Goal: Information Seeking & Learning: Check status

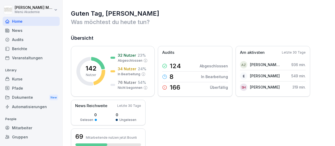
click at [25, 125] on div "Mitarbeiter" at bounding box center [31, 127] width 57 height 9
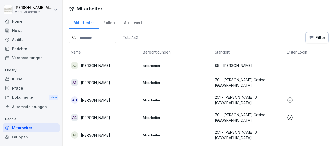
click at [20, 138] on div "Gruppen" at bounding box center [31, 137] width 57 height 9
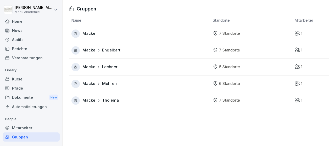
click at [231, 33] on p "7 Standorte" at bounding box center [229, 34] width 21 height 6
click at [215, 34] on icon at bounding box center [215, 33] width 3 height 4
click at [86, 32] on span "Macke" at bounding box center [88, 34] width 13 height 6
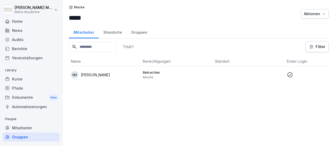
click at [154, 72] on p "Betrachter" at bounding box center [177, 72] width 68 height 5
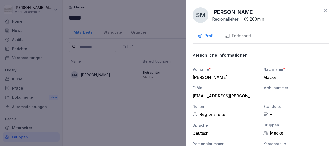
click at [113, 31] on div at bounding box center [167, 73] width 335 height 146
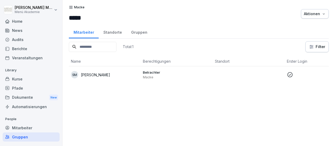
click at [112, 31] on div "Standorte" at bounding box center [113, 31] width 28 height 13
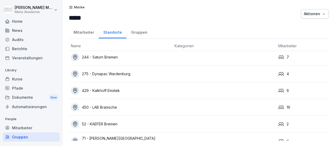
scroll to position [27, 0]
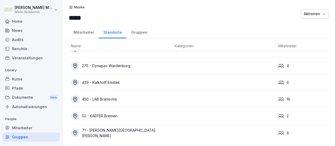
click at [113, 100] on div "450 - LAB Bramsche" at bounding box center [120, 99] width 99 height 8
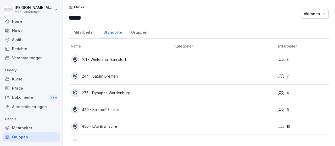
click at [114, 76] on div "244 - Saturn Bremen" at bounding box center [120, 76] width 99 height 8
click at [122, 58] on div "101 - Wintershall Barnstorf" at bounding box center [120, 59] width 99 height 8
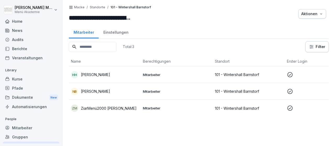
click at [19, 22] on div "Home" at bounding box center [31, 21] width 57 height 9
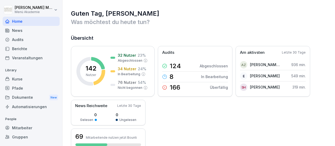
click at [25, 129] on div "Mitarbeiter" at bounding box center [31, 127] width 57 height 9
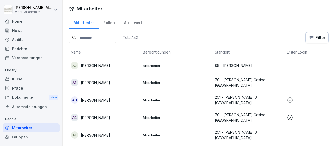
click at [18, 136] on div "Gruppen" at bounding box center [31, 137] width 57 height 9
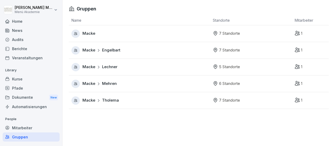
click at [224, 33] on p "7 Standorte" at bounding box center [229, 34] width 21 height 6
click at [90, 35] on span "Macke" at bounding box center [88, 34] width 13 height 6
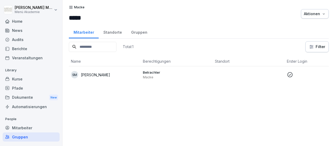
click at [115, 31] on div "Standorte" at bounding box center [113, 31] width 28 height 13
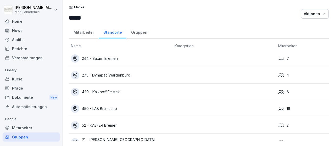
scroll to position [27, 0]
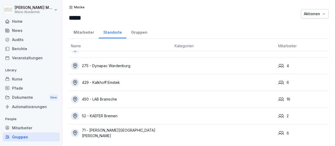
click at [116, 68] on div "275 - Dynapac Wardenburg" at bounding box center [120, 66] width 99 height 8
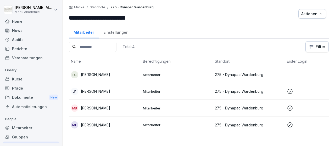
click at [108, 106] on p "[PERSON_NAME]" at bounding box center [95, 107] width 29 height 5
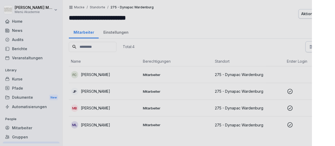
click at [107, 106] on div at bounding box center [167, 73] width 335 height 146
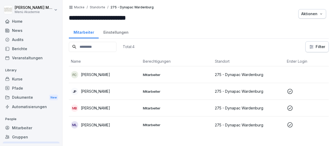
click at [110, 108] on p "[PERSON_NAME]" at bounding box center [95, 107] width 29 height 5
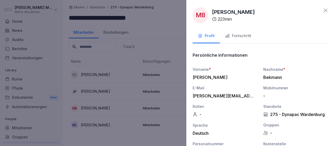
click at [243, 36] on div "Fortschritt" at bounding box center [238, 36] width 26 height 6
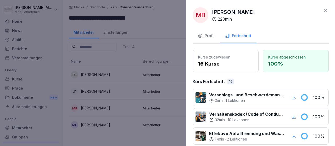
click at [327, 10] on icon at bounding box center [325, 10] width 6 height 6
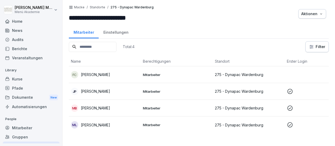
click at [103, 89] on p "[PERSON_NAME]" at bounding box center [95, 91] width 29 height 5
click at [103, 89] on div at bounding box center [167, 73] width 335 height 146
click at [107, 90] on p "[PERSON_NAME]" at bounding box center [95, 91] width 29 height 5
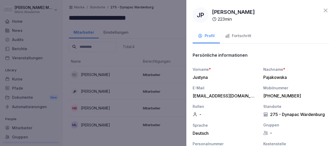
click at [234, 34] on div "Fortschritt" at bounding box center [238, 36] width 26 height 6
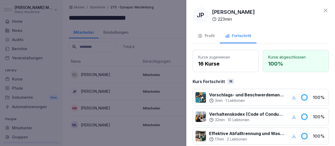
click at [95, 123] on div at bounding box center [167, 73] width 335 height 146
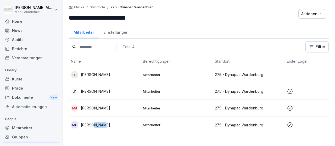
click at [95, 123] on p "[PERSON_NAME]" at bounding box center [95, 124] width 29 height 5
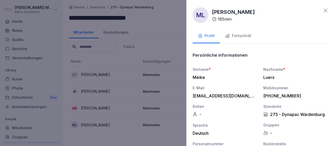
click at [239, 35] on div "Fortschritt" at bounding box center [238, 36] width 26 height 6
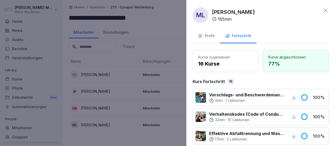
click at [326, 11] on icon at bounding box center [325, 10] width 6 height 6
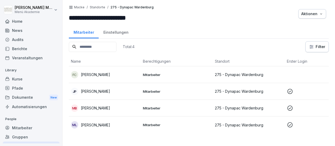
click at [164, 25] on div "Mitarbeiter Einstellungen" at bounding box center [199, 32] width 260 height 14
click at [24, 136] on div "Gruppen" at bounding box center [31, 137] width 57 height 9
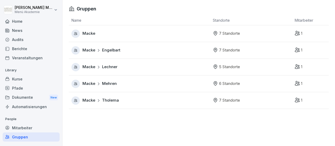
click at [86, 31] on span "Macke" at bounding box center [88, 34] width 13 height 6
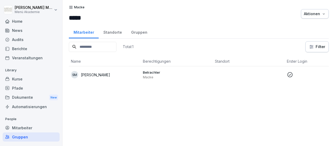
click at [109, 32] on div "Standorte" at bounding box center [113, 31] width 28 height 13
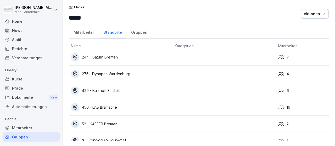
scroll to position [27, 0]
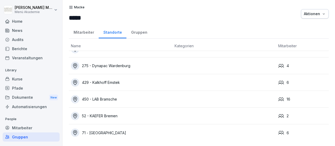
click at [102, 83] on div "429 - Kalkhoff Emstek" at bounding box center [120, 82] width 99 height 8
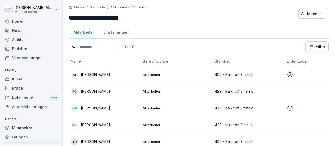
click at [229, 75] on p "429 - Kalkhoff Emstek" at bounding box center [249, 74] width 68 height 5
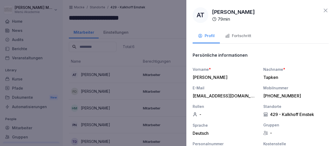
click at [239, 35] on div "Fortschritt" at bounding box center [238, 36] width 26 height 6
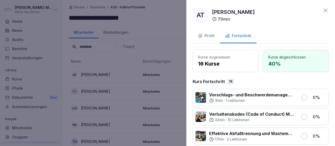
click at [239, 35] on div "Fortschritt" at bounding box center [238, 36] width 26 height 6
click at [209, 38] on div "Profil" at bounding box center [206, 36] width 17 height 6
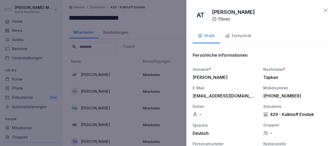
click at [325, 11] on icon at bounding box center [325, 10] width 6 height 6
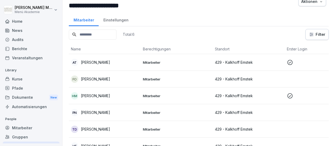
scroll to position [20, 0]
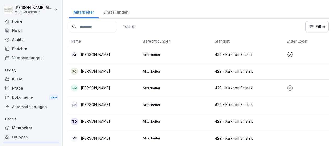
click at [108, 88] on p "Heidemarie Meyer" at bounding box center [95, 87] width 29 height 5
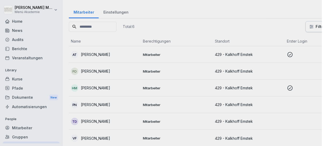
click at [108, 88] on div at bounding box center [167, 73] width 335 height 146
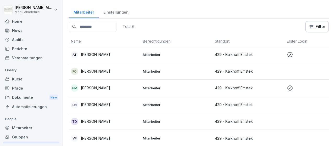
click at [108, 88] on p "Heidemarie Meyer" at bounding box center [95, 87] width 29 height 5
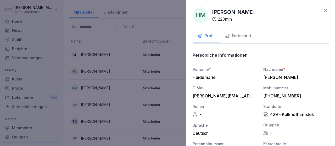
click at [244, 37] on div "Fortschritt" at bounding box center [238, 36] width 26 height 6
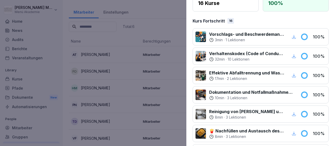
scroll to position [0, 0]
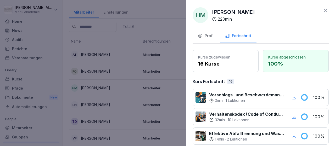
click at [325, 9] on icon at bounding box center [325, 10] width 6 height 6
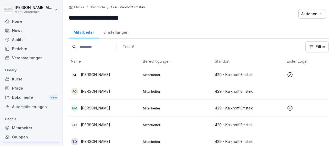
click at [116, 34] on div "Einstellungen" at bounding box center [116, 31] width 34 height 13
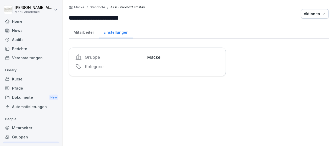
click at [83, 34] on div "Mitarbeiter" at bounding box center [84, 31] width 30 height 13
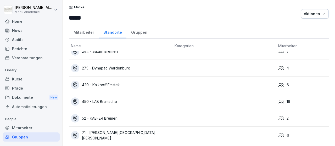
scroll to position [27, 0]
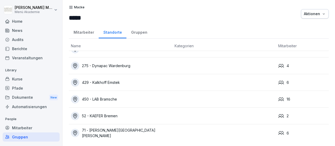
click at [113, 132] on div "71 - [PERSON_NAME][GEOGRAPHIC_DATA][PERSON_NAME]" at bounding box center [120, 133] width 99 height 11
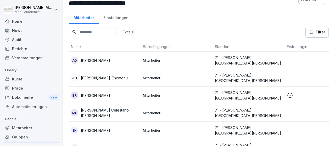
scroll to position [20, 0]
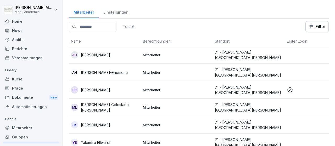
click at [25, 138] on div "Gruppen" at bounding box center [31, 137] width 57 height 9
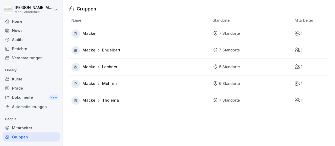
click at [110, 52] on span "Engelbart" at bounding box center [111, 50] width 18 height 6
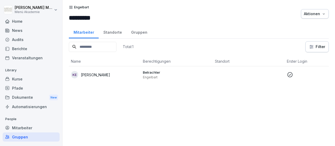
click at [113, 32] on div "Standorte" at bounding box center [113, 31] width 28 height 13
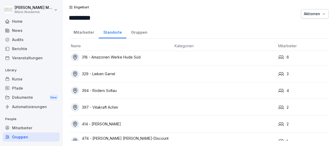
scroll to position [28, 0]
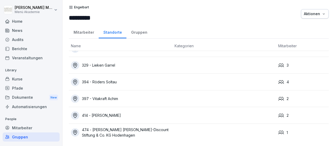
click at [112, 100] on div "397 - Vitakraft Achim" at bounding box center [120, 99] width 99 height 8
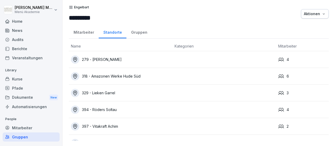
click at [101, 111] on div "394 - Röders Soltau" at bounding box center [120, 110] width 99 height 8
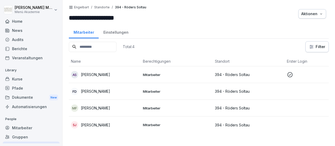
click at [290, 74] on icon at bounding box center [290, 75] width 6 height 6
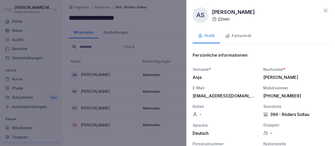
click at [237, 36] on div "Fortschritt" at bounding box center [238, 36] width 26 height 6
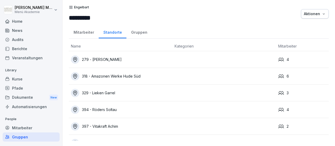
click at [122, 77] on div "318 - Amazonen Werke Hude Süd" at bounding box center [120, 76] width 99 height 8
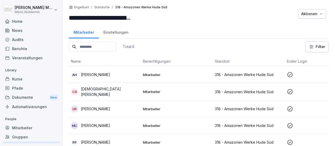
click at [290, 74] on icon at bounding box center [290, 75] width 6 height 6
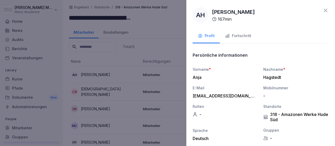
click at [243, 33] on button "Fortschritt" at bounding box center [238, 36] width 37 height 14
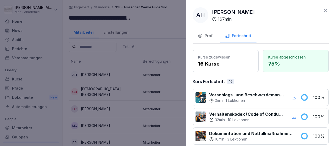
click at [328, 11] on icon at bounding box center [325, 10] width 6 height 6
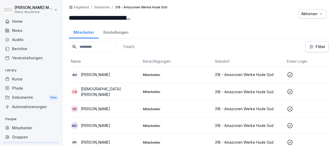
click at [289, 91] on icon at bounding box center [290, 92] width 6 height 6
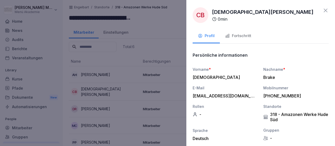
click at [242, 34] on div "Fortschritt" at bounding box center [238, 36] width 26 height 6
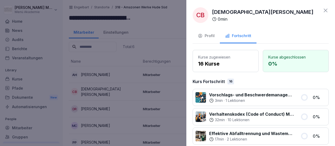
click at [325, 12] on icon at bounding box center [325, 10] width 6 height 6
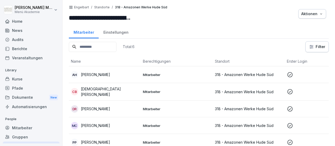
click at [288, 106] on icon at bounding box center [290, 109] width 6 height 6
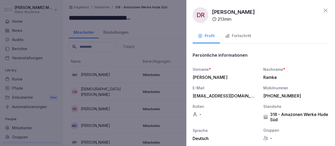
click at [237, 36] on div "Fortschritt" at bounding box center [238, 36] width 26 height 6
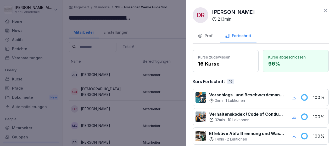
click at [327, 10] on icon at bounding box center [325, 10] width 6 height 6
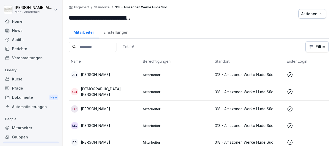
scroll to position [20, 0]
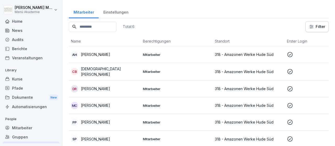
click at [288, 103] on icon at bounding box center [290, 106] width 6 height 6
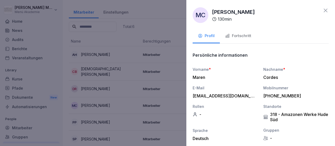
click at [241, 33] on div "Fortschritt" at bounding box center [238, 36] width 26 height 6
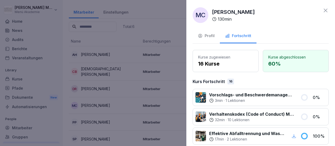
click at [326, 11] on icon at bounding box center [325, 10] width 6 height 6
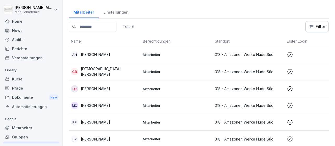
click at [292, 123] on icon at bounding box center [290, 122] width 6 height 6
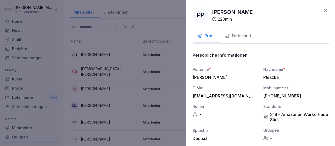
click at [244, 37] on div "Fortschritt" at bounding box center [238, 36] width 26 height 6
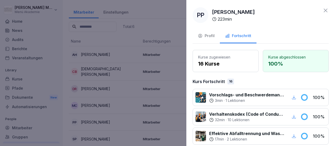
click at [327, 9] on icon at bounding box center [325, 10] width 6 height 6
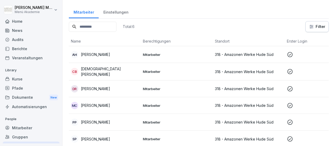
click at [290, 139] on icon at bounding box center [290, 139] width 6 height 6
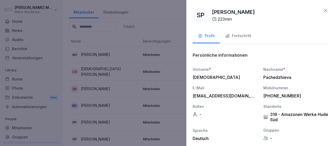
click at [242, 36] on div "Fortschritt" at bounding box center [238, 36] width 26 height 6
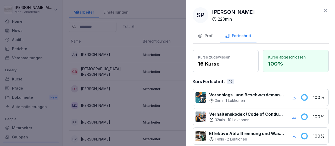
click at [328, 12] on icon at bounding box center [325, 10] width 6 height 6
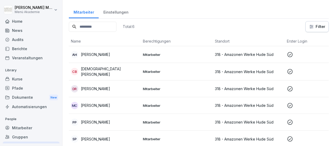
scroll to position [0, 0]
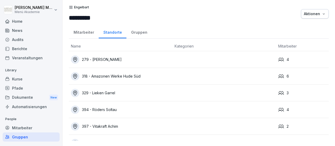
scroll to position [28, 0]
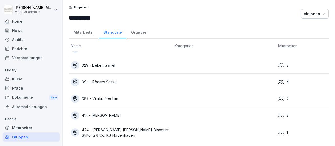
click at [113, 115] on div "414 - [PERSON_NAME]" at bounding box center [120, 115] width 99 height 8
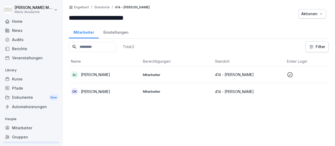
click at [291, 76] on icon at bounding box center [290, 75] width 6 height 6
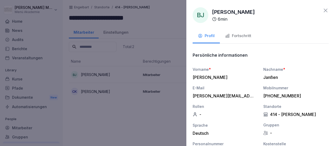
click at [243, 36] on div "Fortschritt" at bounding box center [238, 36] width 26 height 6
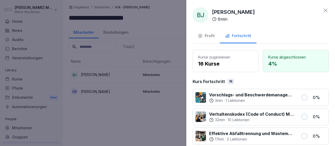
click at [326, 10] on icon at bounding box center [325, 10] width 6 height 6
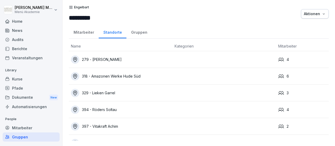
click at [108, 57] on div "279 - [PERSON_NAME]" at bounding box center [120, 59] width 99 height 8
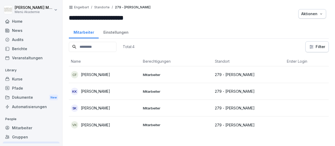
click at [102, 123] on p "[PERSON_NAME]" at bounding box center [95, 124] width 29 height 5
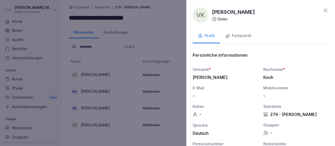
click at [241, 33] on div "Fortschritt" at bounding box center [238, 36] width 26 height 6
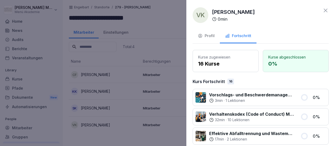
click at [327, 8] on icon at bounding box center [325, 10] width 6 height 6
